Goal: Transaction & Acquisition: Purchase product/service

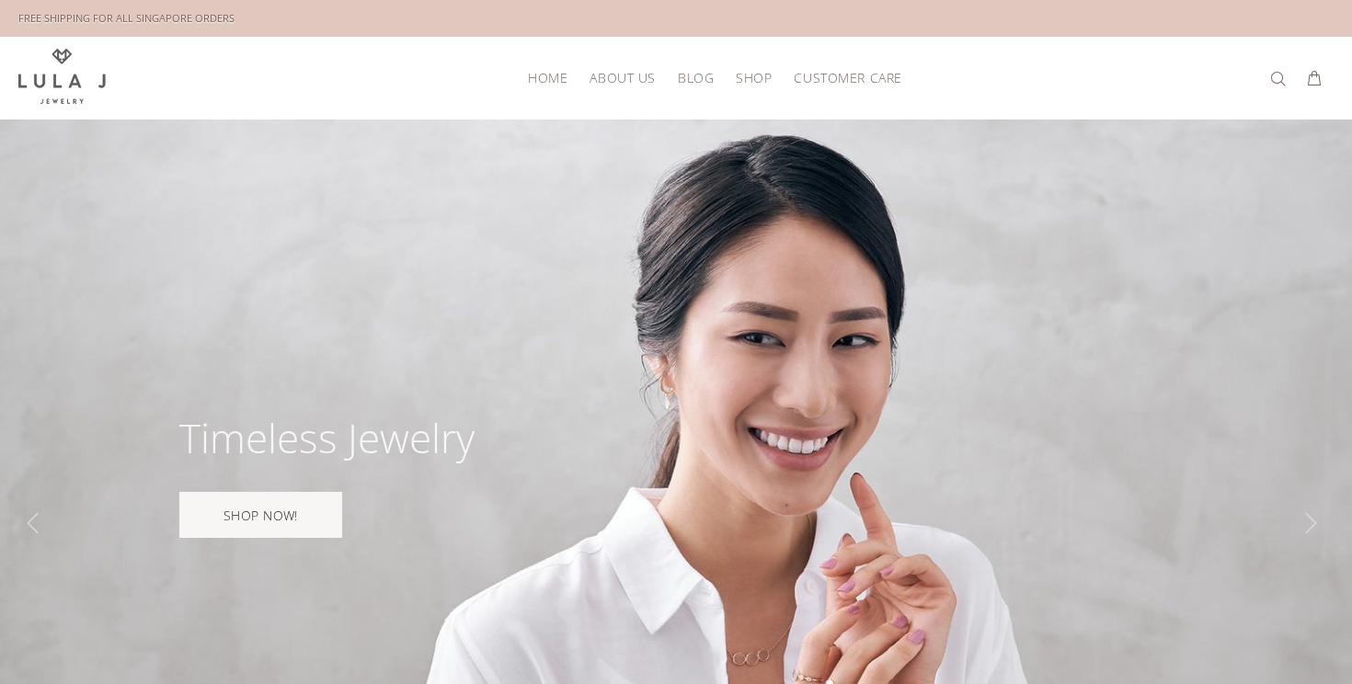
click at [687, 86] on link "Blog" at bounding box center [696, 77] width 58 height 29
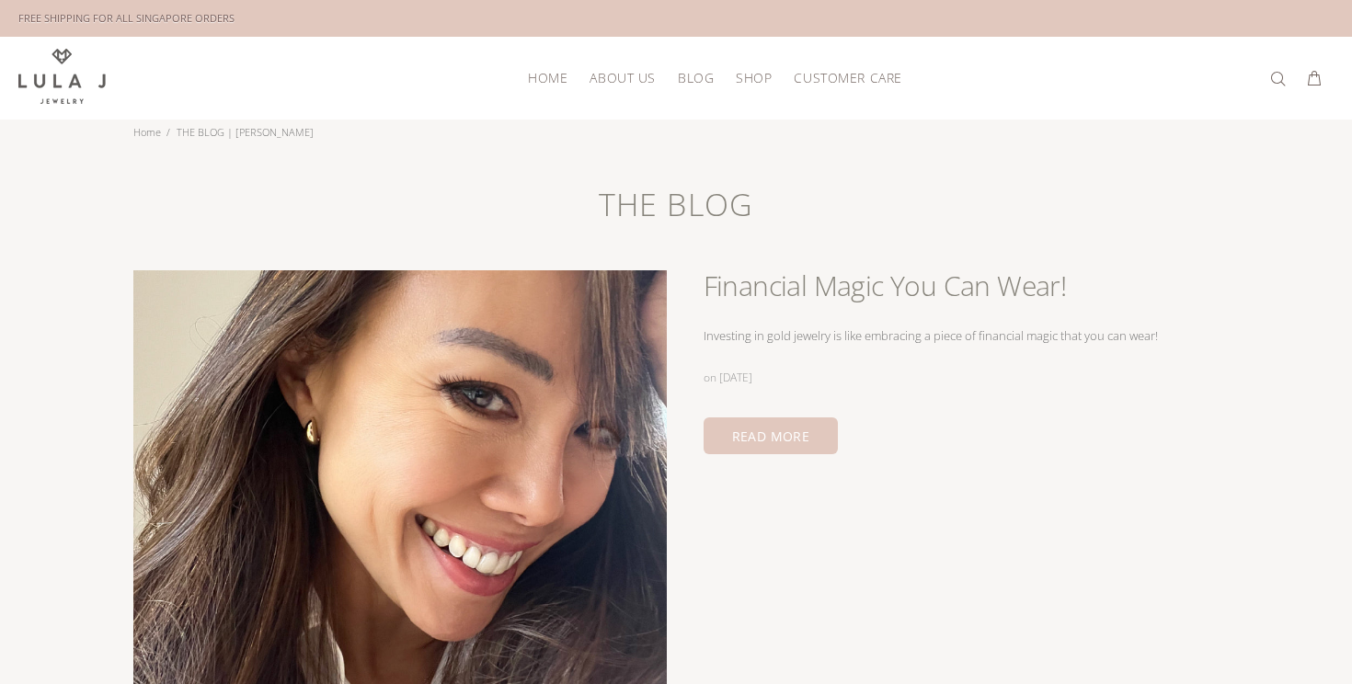
click at [745, 79] on span "Shop" at bounding box center [754, 78] width 36 height 14
click at [753, 181] on span "Necklaces" at bounding box center [765, 174] width 59 height 17
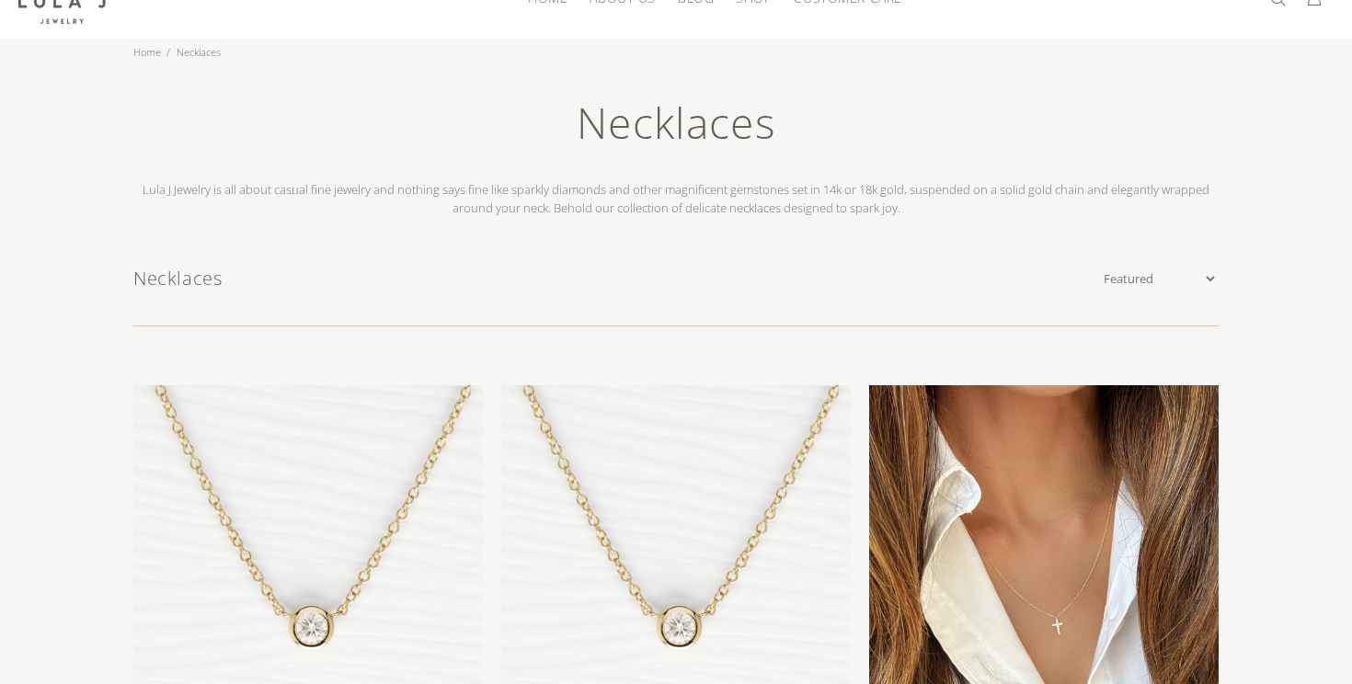
scroll to position [94, 0]
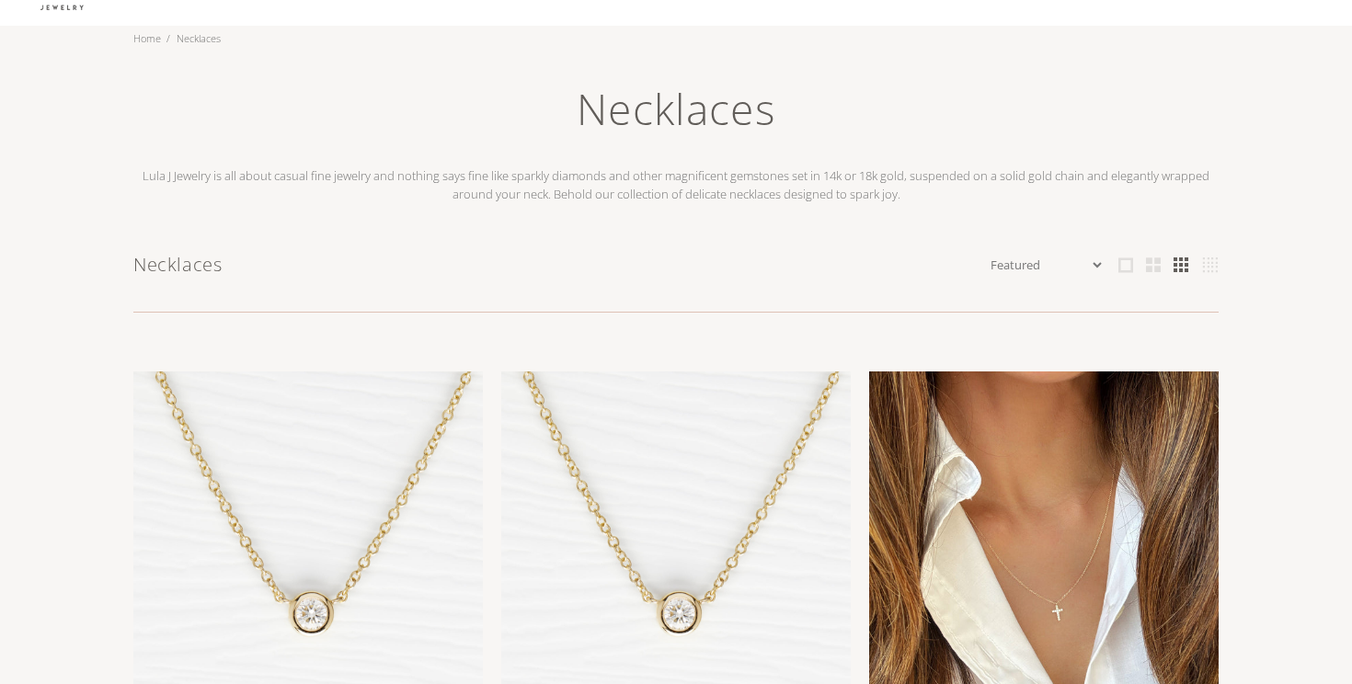
click at [1045, 490] on img at bounding box center [1043, 546] width 349 height 349
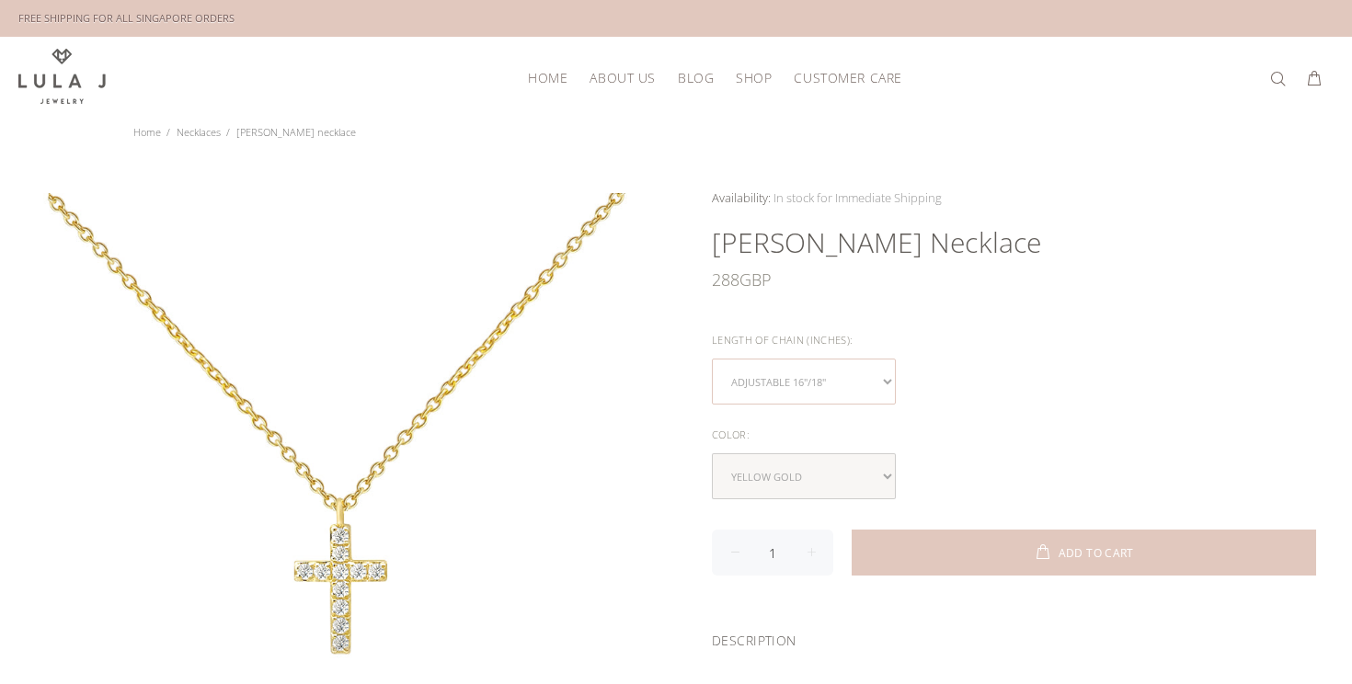
click at [888, 377] on select "Adjustable 16"/18"" at bounding box center [804, 382] width 184 height 46
click at [712, 359] on select "Adjustable 16"/18"" at bounding box center [804, 382] width 184 height 46
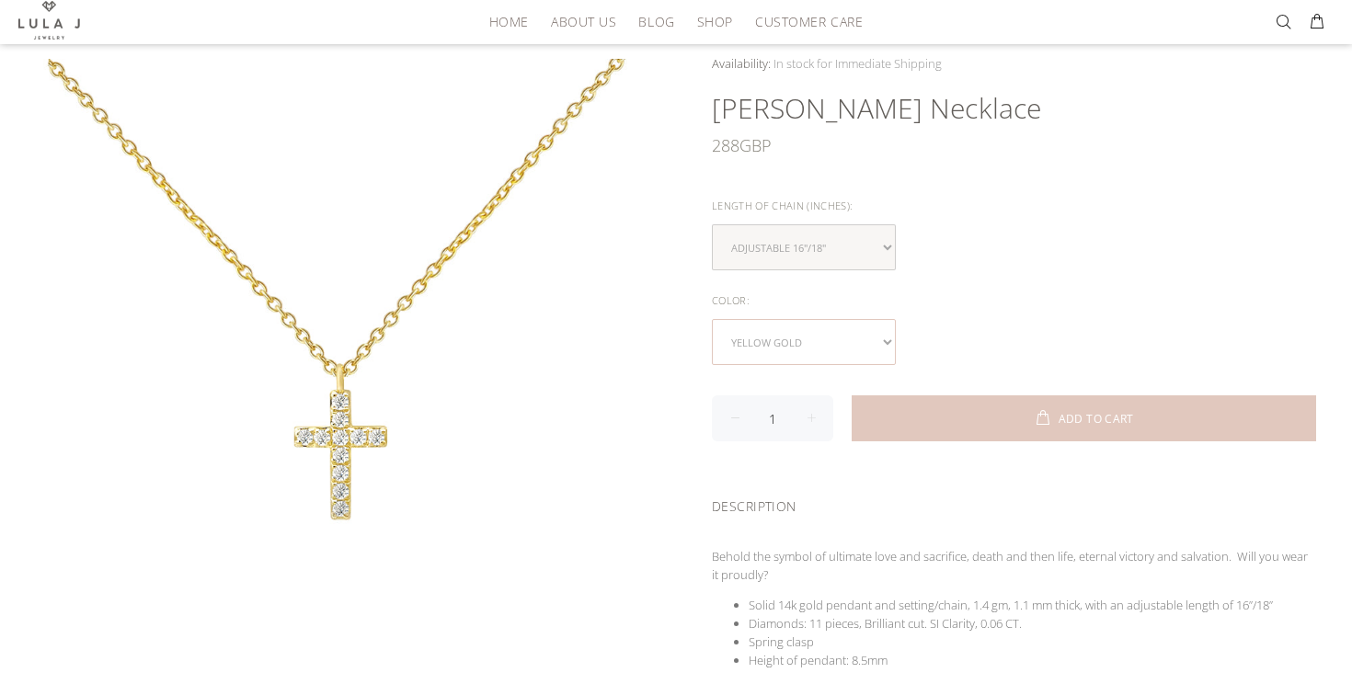
click at [890, 339] on select "yellow gold white gold" at bounding box center [804, 342] width 184 height 46
click at [712, 319] on select "yellow gold white gold" at bounding box center [804, 342] width 184 height 46
click at [890, 241] on select "Adjustable 16"/18"" at bounding box center [804, 247] width 184 height 46
click at [712, 224] on select "Adjustable 16"/18"" at bounding box center [804, 247] width 184 height 46
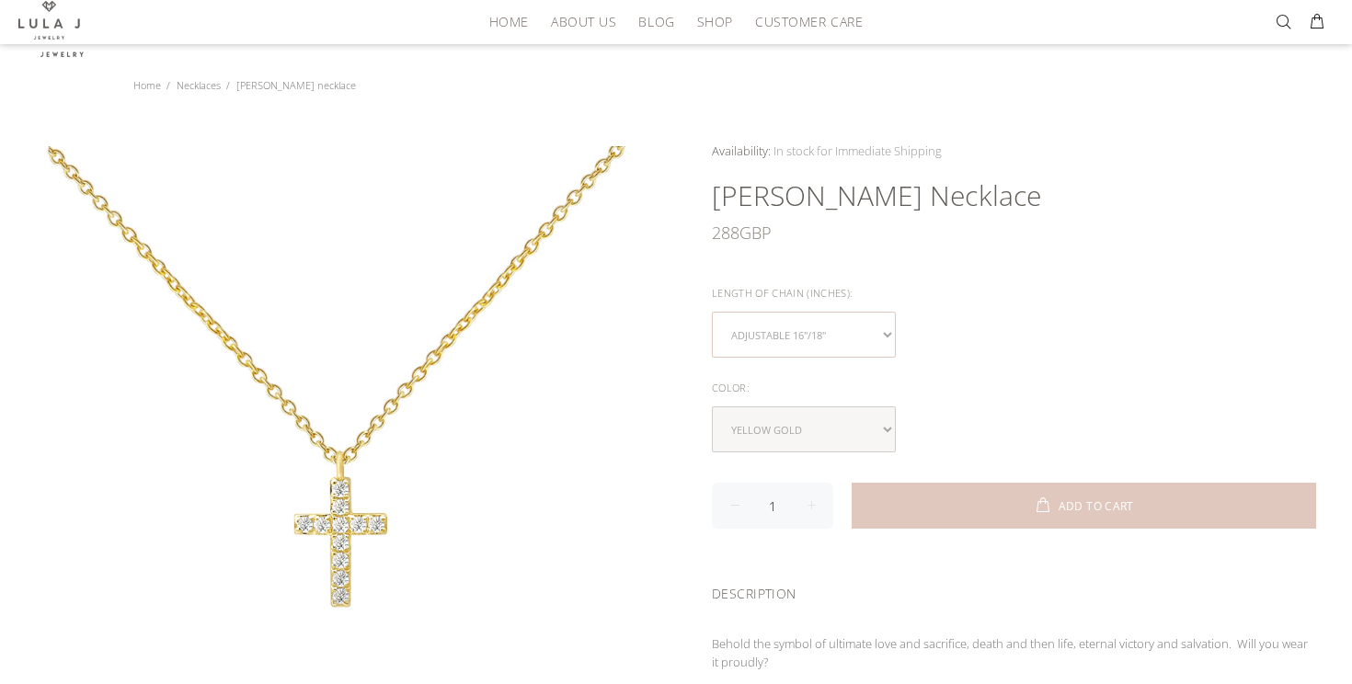
scroll to position [0, 0]
